Goal: Navigation & Orientation: Understand site structure

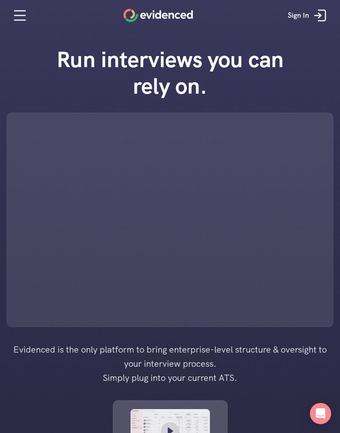
click at [19, 14] on icon at bounding box center [20, 16] width 18 height 18
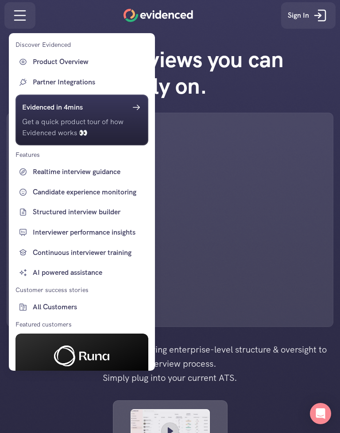
click at [22, 18] on div at bounding box center [170, 216] width 340 height 433
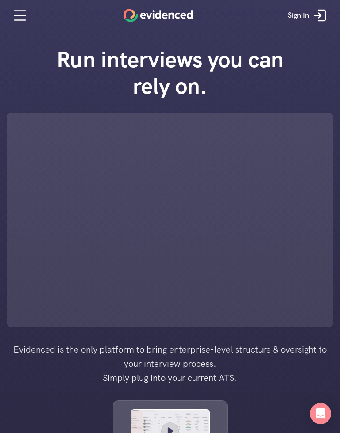
click at [325, 419] on icon "Open Intercom Messenger" at bounding box center [320, 413] width 9 height 11
click at [13, 11] on icon at bounding box center [20, 16] width 18 height 18
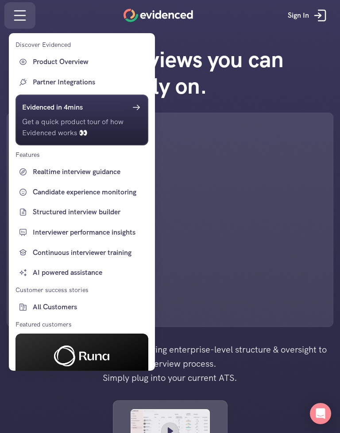
click at [68, 24] on div at bounding box center [170, 216] width 340 height 433
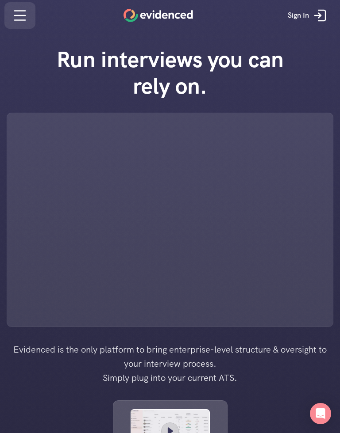
click at [27, 14] on div at bounding box center [170, 216] width 340 height 433
click at [27, 13] on icon at bounding box center [20, 16] width 18 height 18
click at [26, 13] on icon at bounding box center [20, 16] width 18 height 18
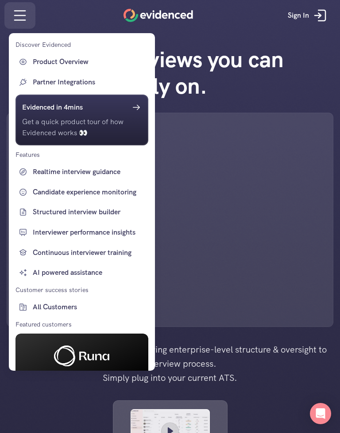
click at [173, 15] on div at bounding box center [170, 216] width 340 height 433
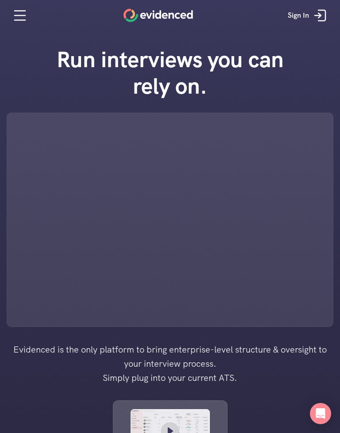
click at [314, 15] on icon at bounding box center [317, 15] width 6 height 0
click at [24, 19] on icon at bounding box center [20, 16] width 18 height 18
click at [26, 14] on icon at bounding box center [20, 16] width 18 height 18
